Goal: Information Seeking & Learning: Learn about a topic

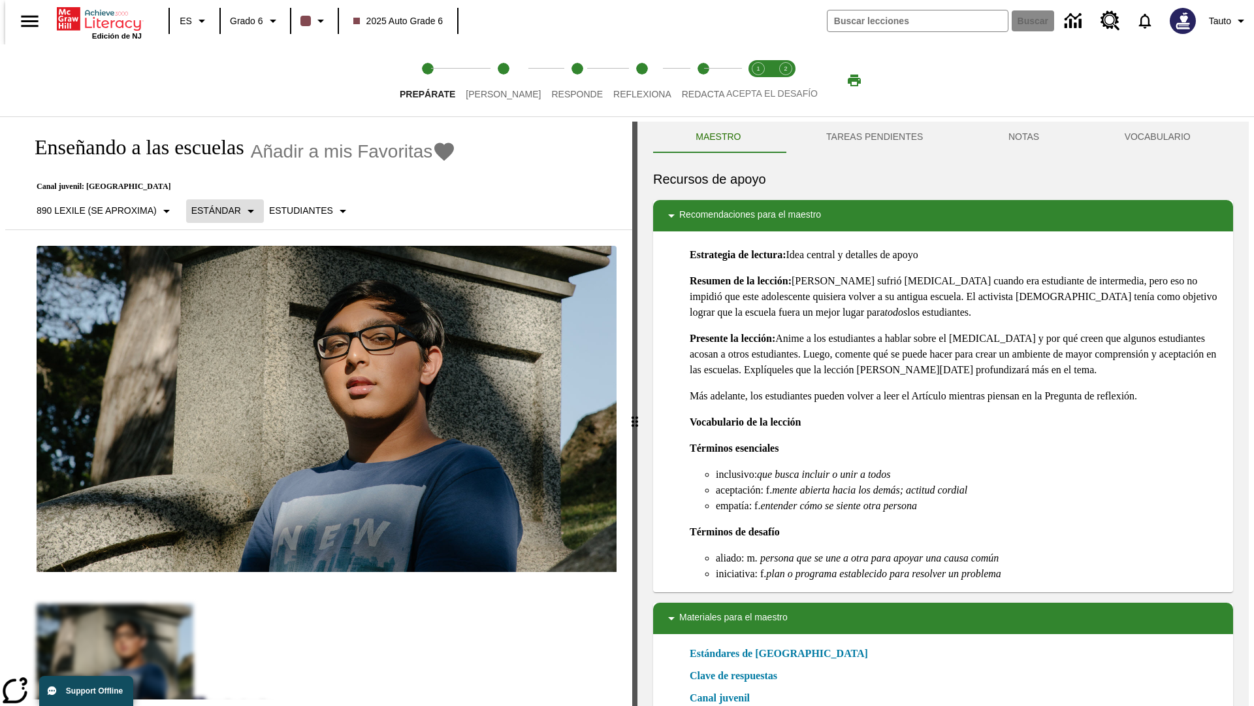
click at [219, 210] on p "Estándar" at bounding box center [216, 211] width 50 height 14
click at [101, 204] on p "890 Lexile (Se aproxima)" at bounding box center [97, 211] width 120 height 14
